Goal: Information Seeking & Learning: Understand process/instructions

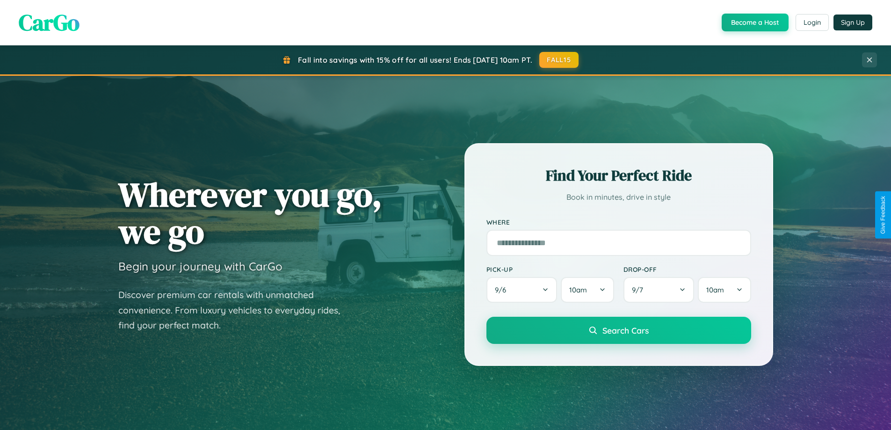
scroll to position [403, 0]
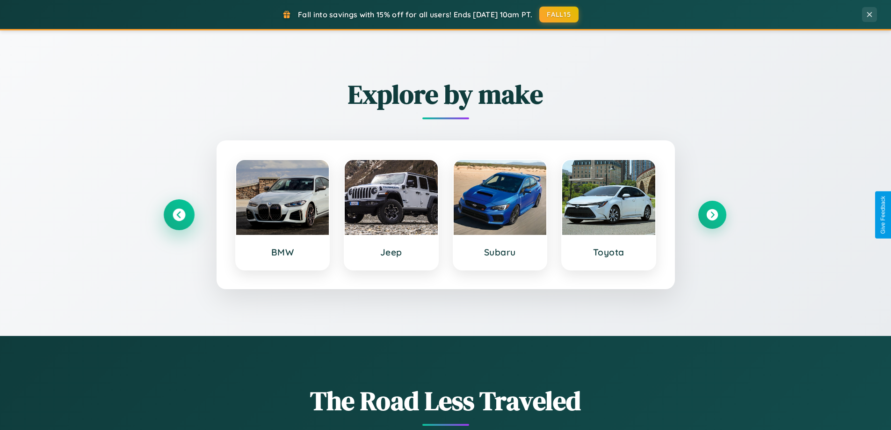
click at [179, 215] on icon at bounding box center [178, 214] width 13 height 13
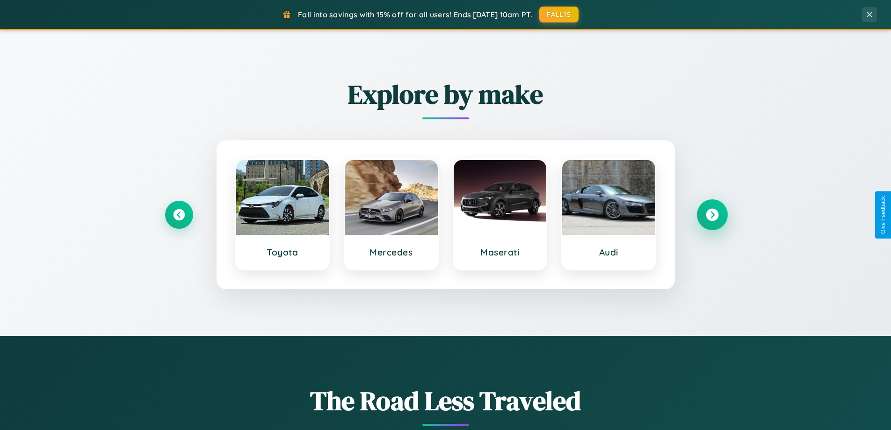
click at [711, 215] on icon at bounding box center [711, 214] width 13 height 13
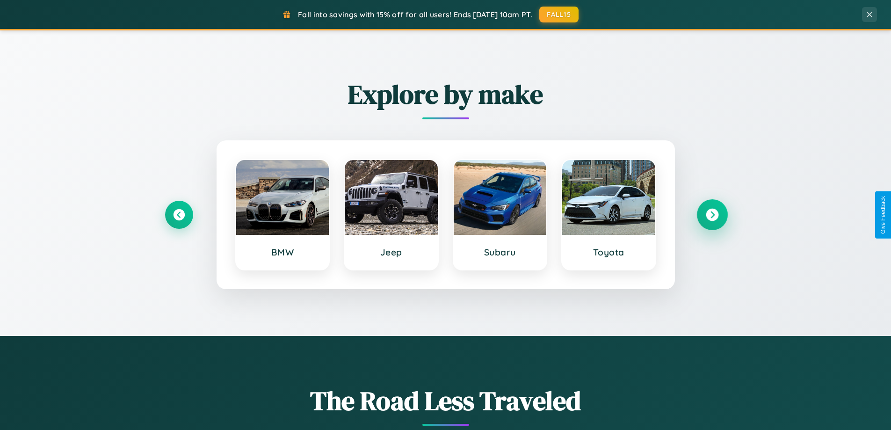
click at [711, 215] on icon at bounding box center [711, 214] width 13 height 13
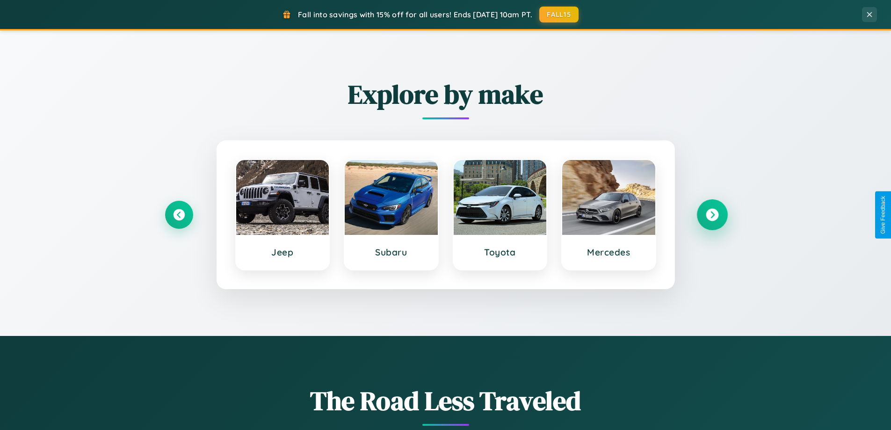
click at [711, 215] on icon at bounding box center [711, 214] width 13 height 13
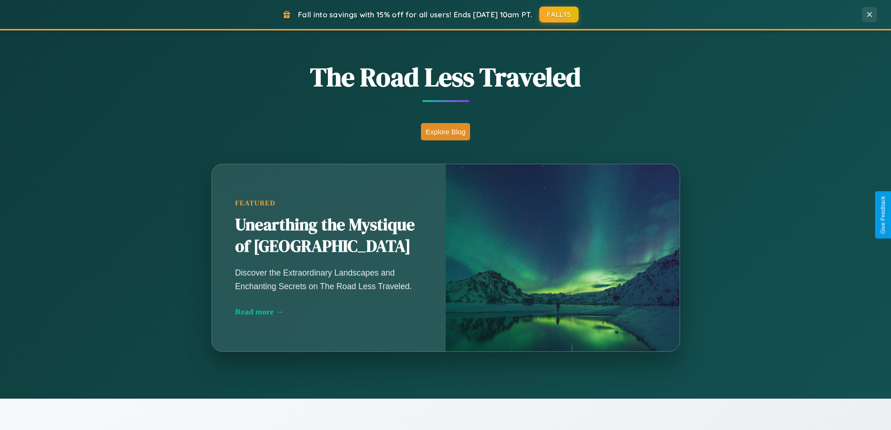
scroll to position [1799, 0]
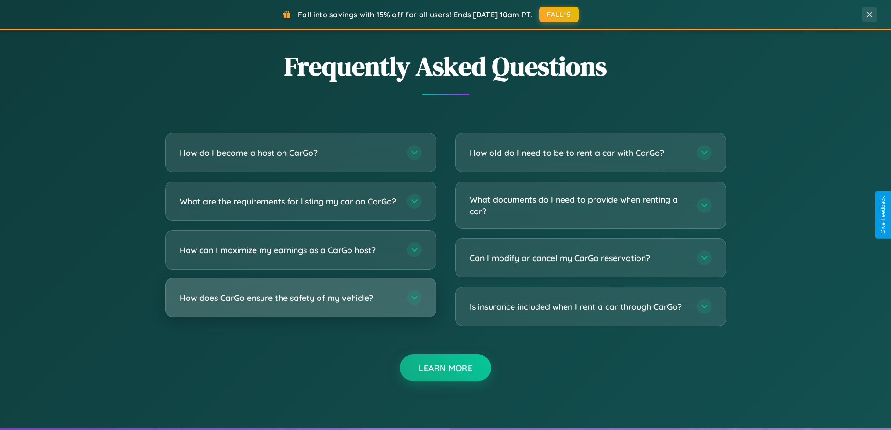
click at [300, 303] on h3 "How does CarGo ensure the safety of my vehicle?" at bounding box center [289, 298] width 218 height 12
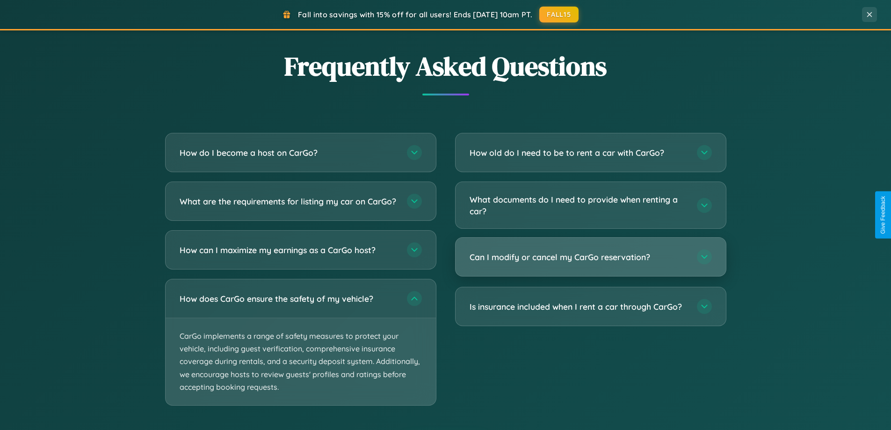
click at [590, 257] on h3 "Can I modify or cancel my CarGo reservation?" at bounding box center [578, 257] width 218 height 12
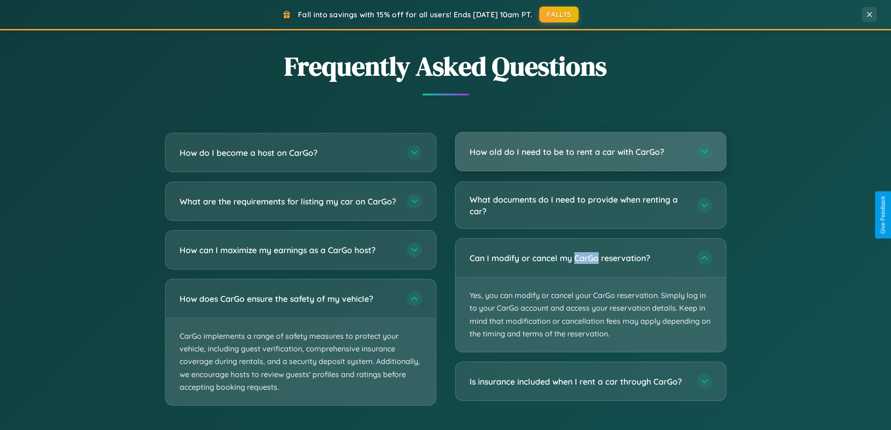
click at [590, 152] on h3 "How old do I need to be to rent a car with CarGo?" at bounding box center [578, 152] width 218 height 12
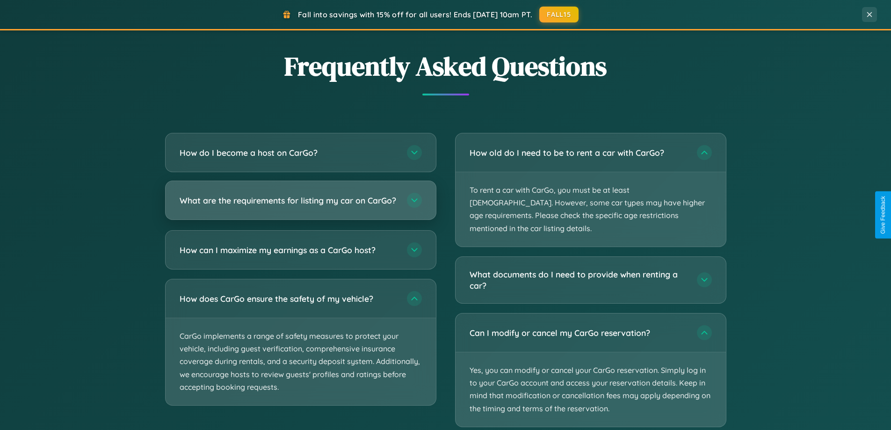
click at [300, 205] on h3 "What are the requirements for listing my car on CarGo?" at bounding box center [289, 200] width 218 height 12
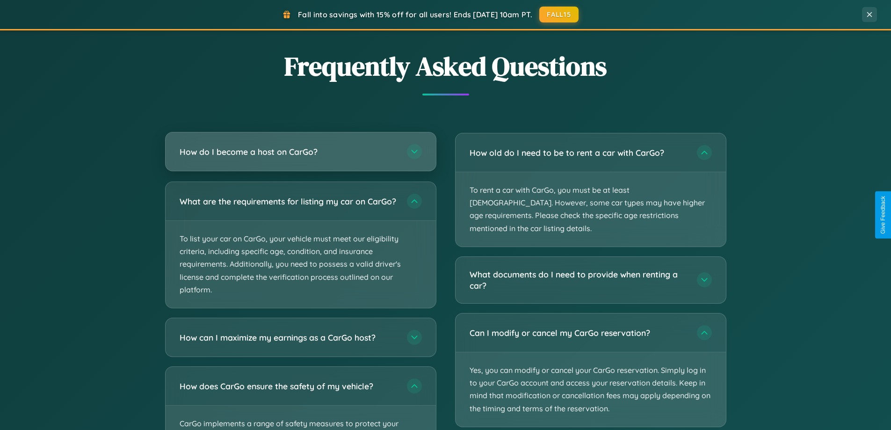
click at [300, 152] on h3 "How do I become a host on CarGo?" at bounding box center [289, 152] width 218 height 12
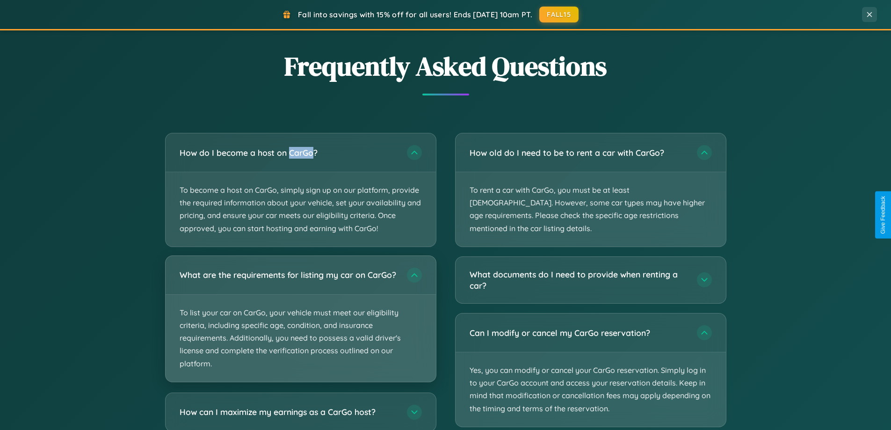
click at [300, 323] on p "To list your car on CarGo, your vehicle must meet our eligibility criteria, inc…" at bounding box center [300, 337] width 270 height 87
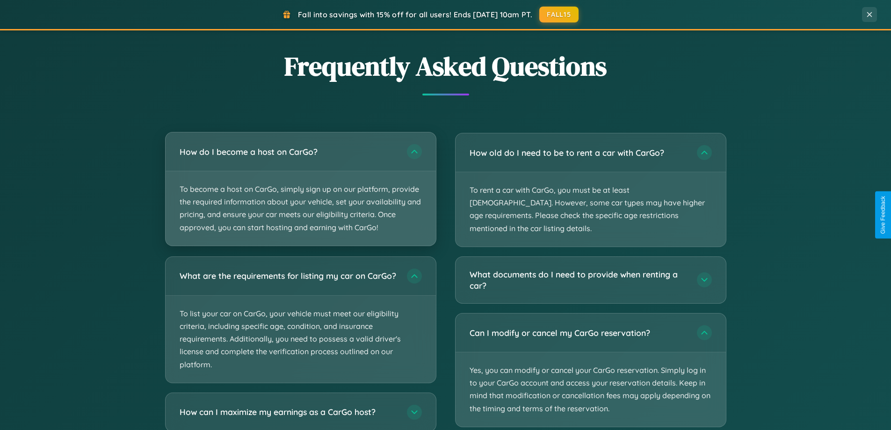
click at [300, 189] on p "To become a host on CarGo, simply sign up on our platform, provide the required…" at bounding box center [300, 208] width 270 height 74
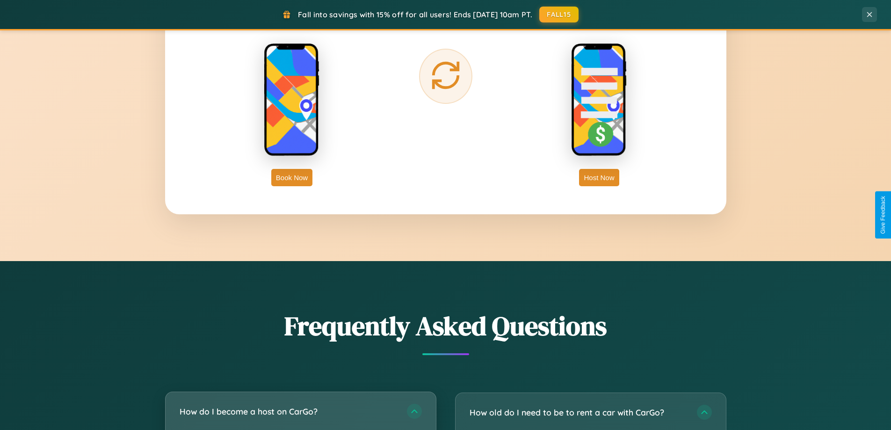
scroll to position [1502, 0]
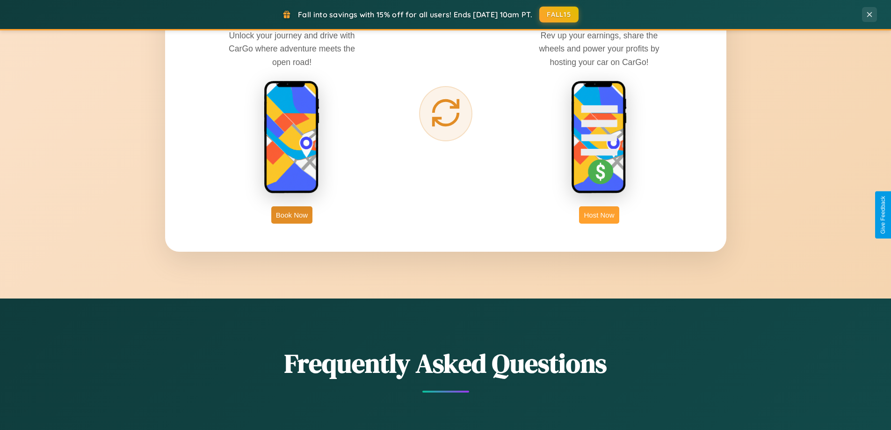
click at [599, 215] on button "Host Now" at bounding box center [599, 214] width 40 height 17
